Goal: Information Seeking & Learning: Learn about a topic

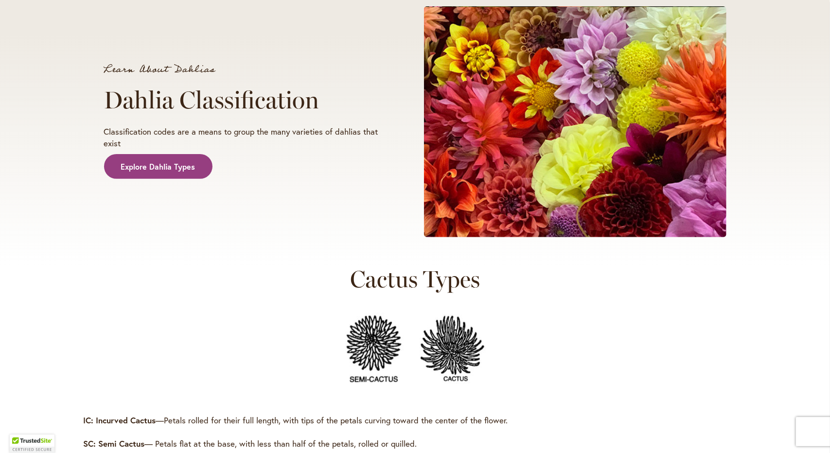
scroll to position [116, 0]
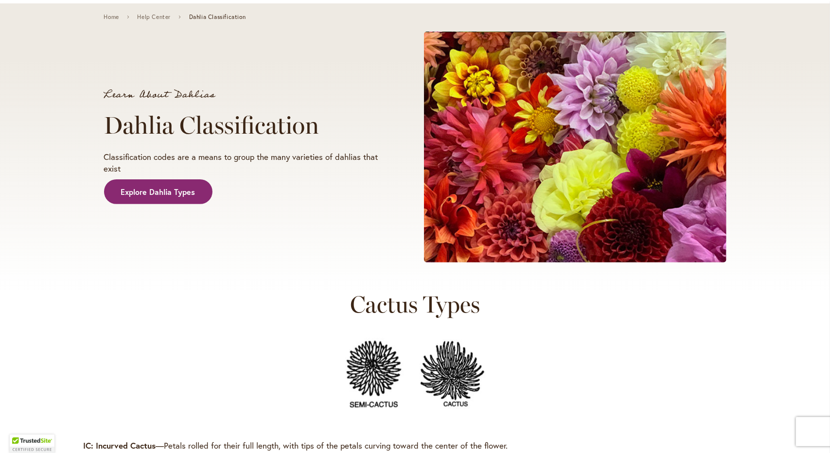
click at [141, 191] on span "Explore Dahlia Types" at bounding box center [158, 192] width 74 height 11
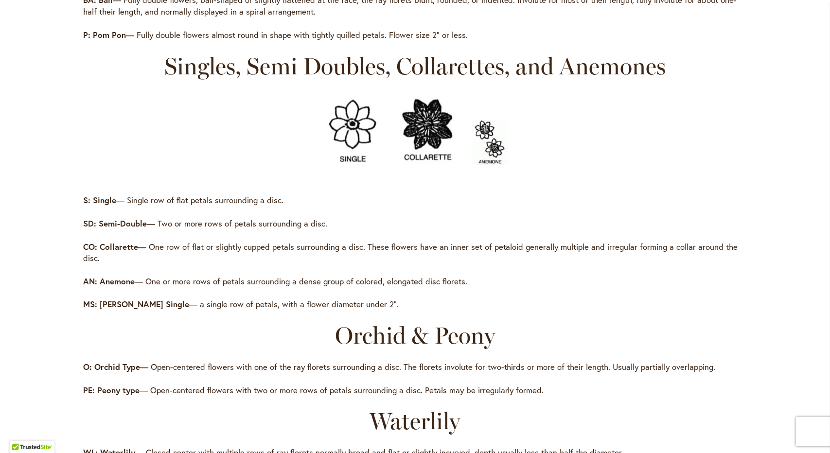
scroll to position [781, 0]
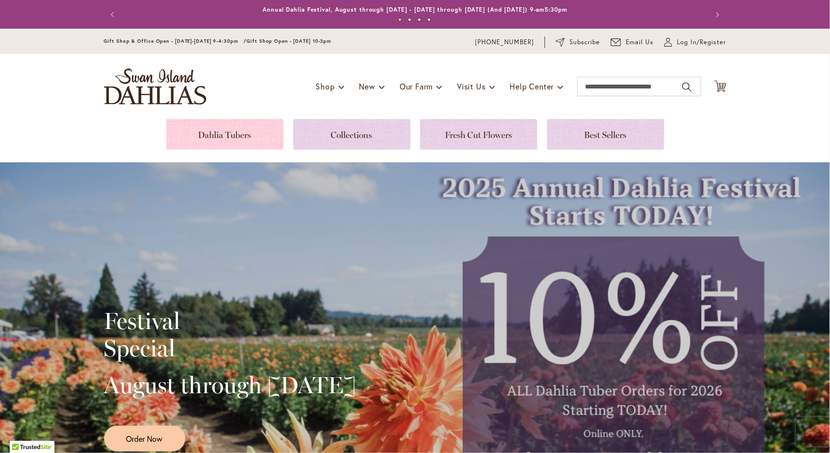
click at [234, 131] on link at bounding box center [224, 134] width 117 height 31
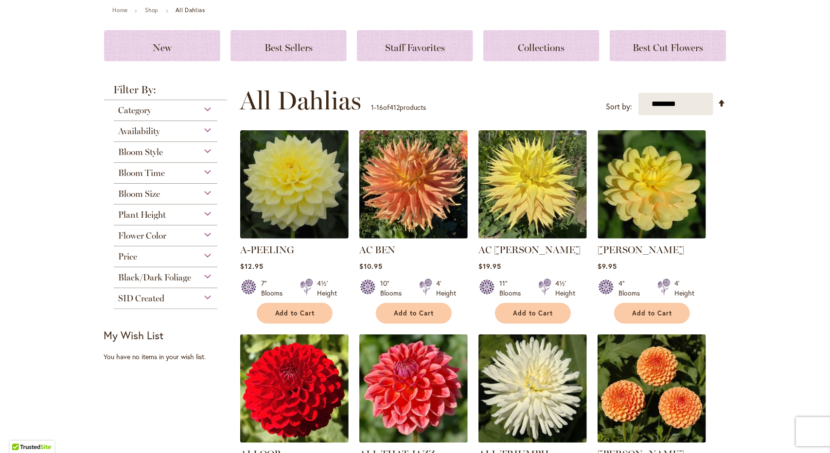
scroll to position [97, 0]
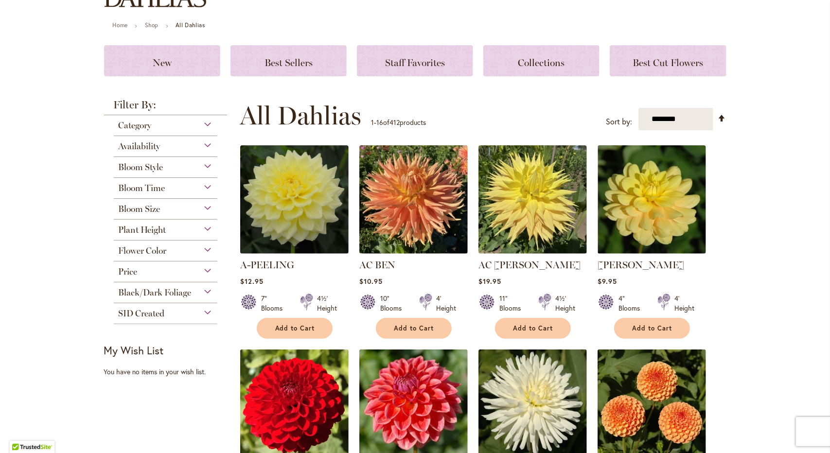
click at [155, 169] on span "Bloom Style" at bounding box center [141, 167] width 45 height 11
